Goal: Information Seeking & Learning: Learn about a topic

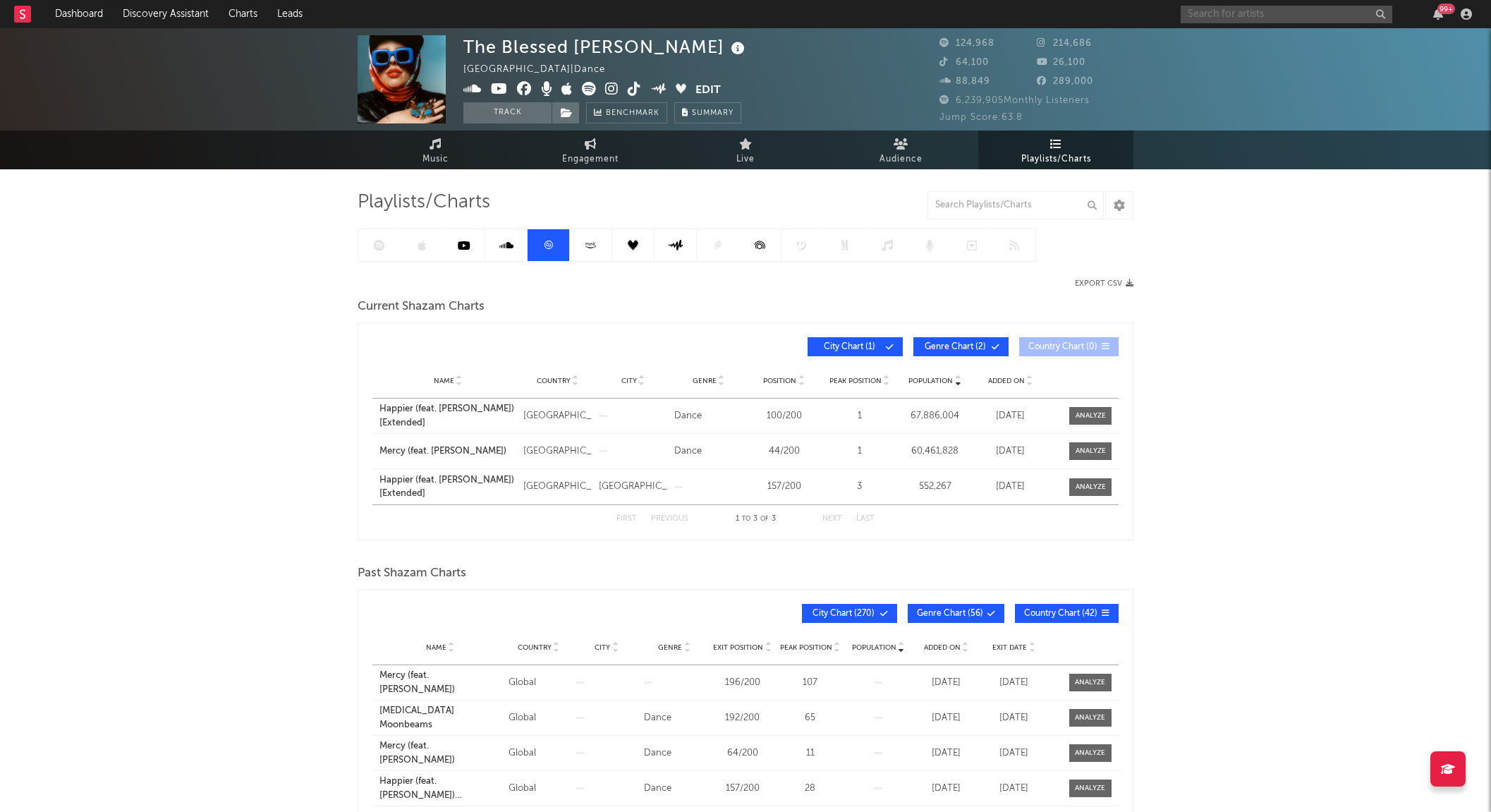
click at [1304, 16] on input "text" at bounding box center [1285, 15] width 211 height 18
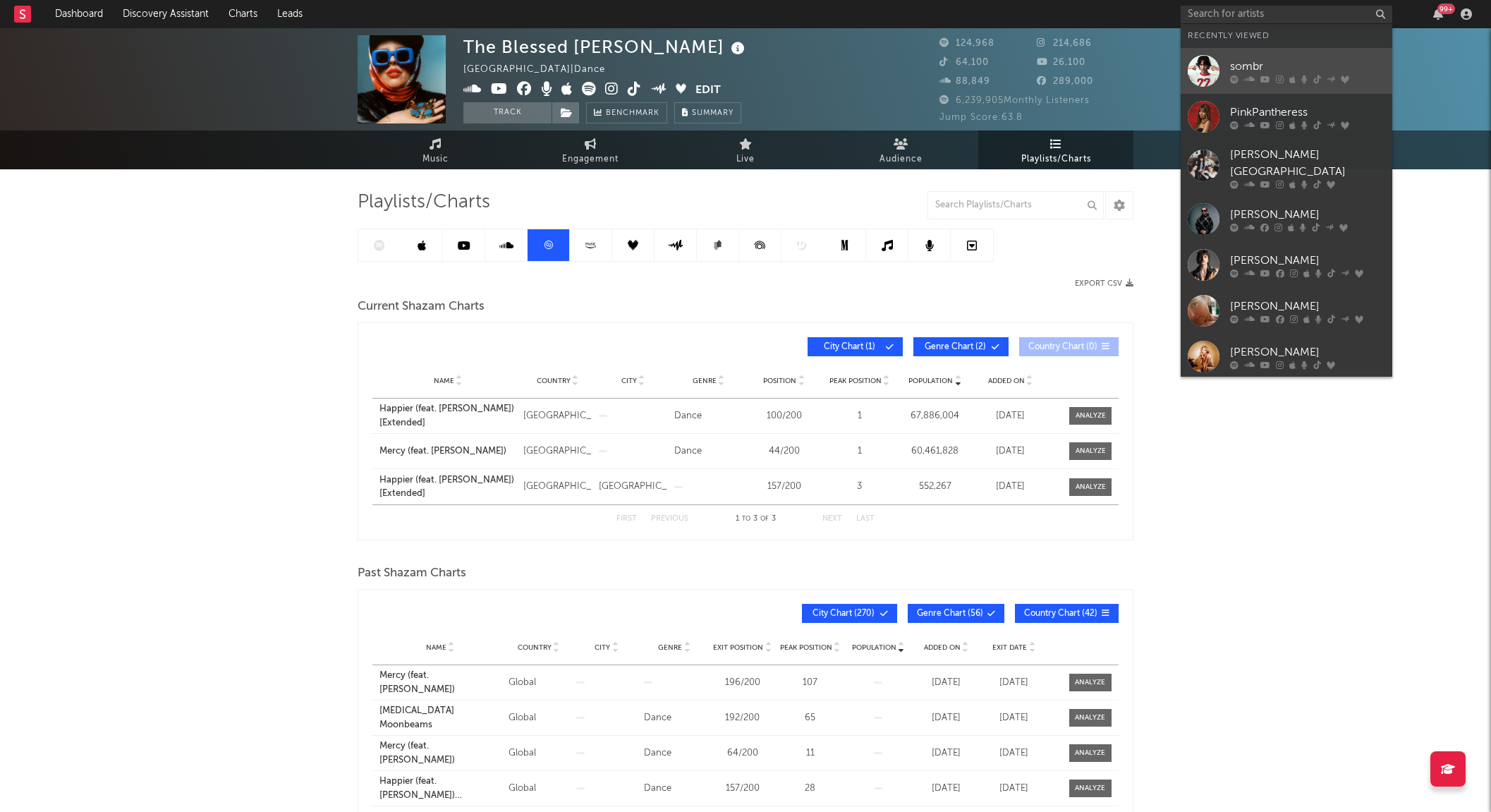
click at [1266, 70] on div "sombr" at bounding box center [1307, 66] width 155 height 17
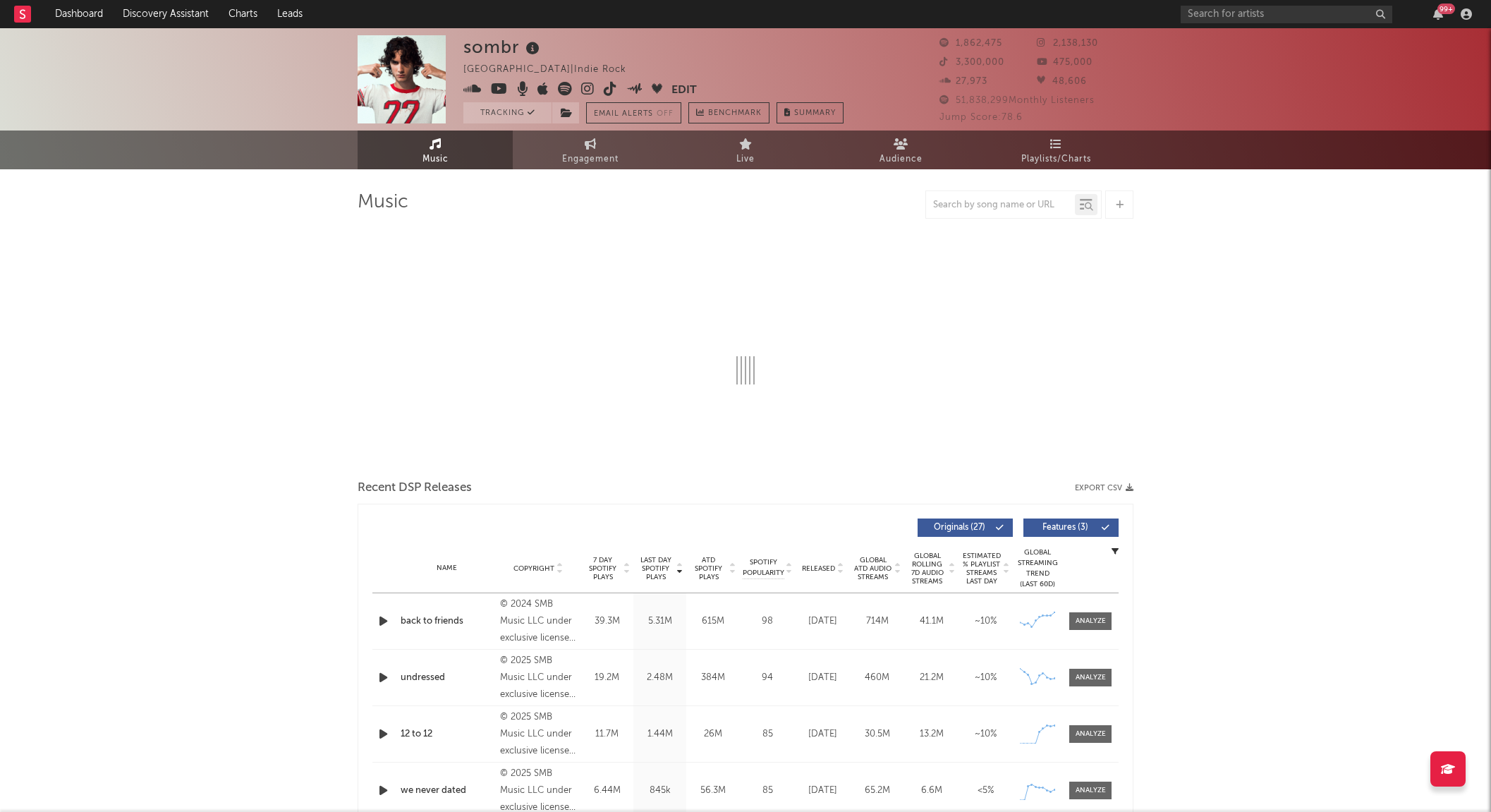
select select "6m"
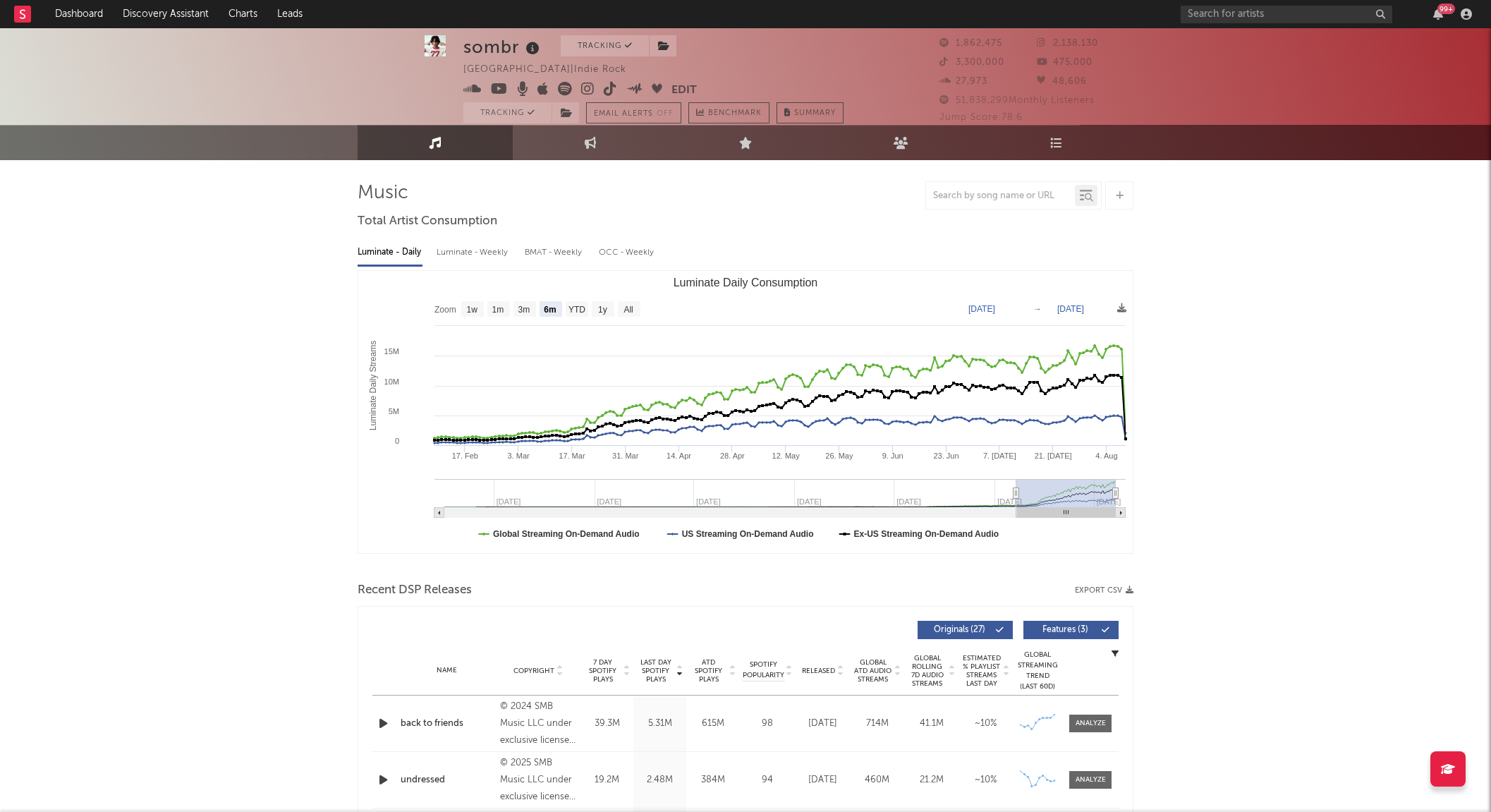
select select "6m"
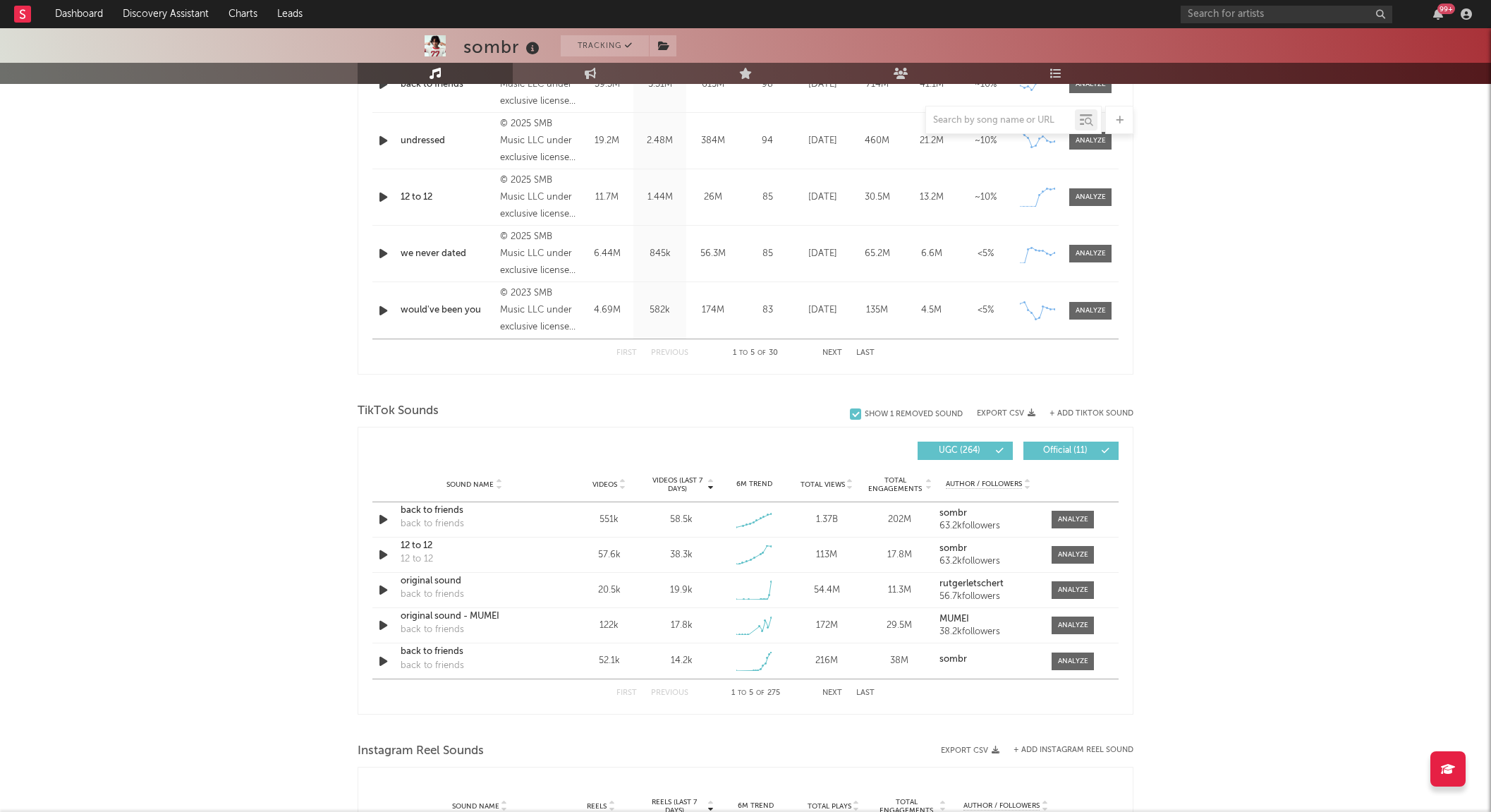
scroll to position [650, 0]
